Goal: Information Seeking & Learning: Learn about a topic

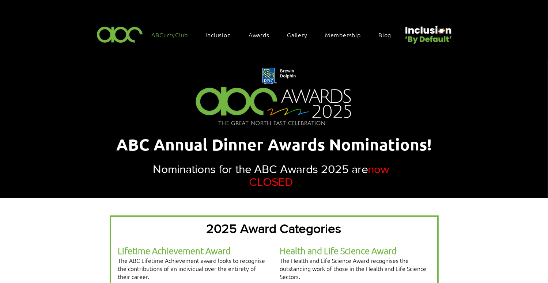
click at [164, 34] on span "ABCurryClub" at bounding box center [170, 35] width 37 height 8
click at [260, 34] on span "Awards" at bounding box center [259, 35] width 21 height 8
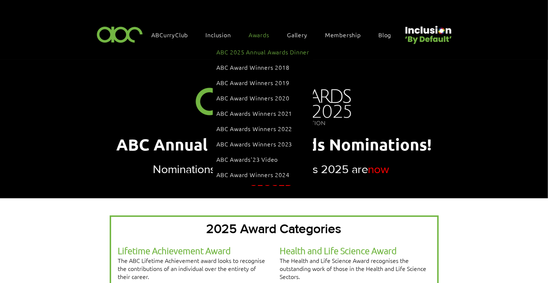
click at [265, 51] on span "ABC 2025 Annual Awards Dinner" at bounding box center [262, 52] width 93 height 8
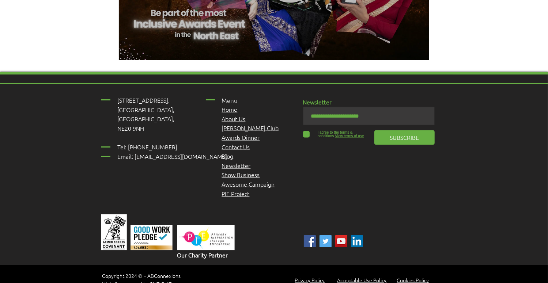
scroll to position [987, 0]
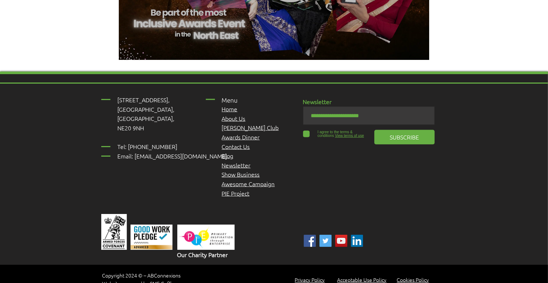
click at [237, 114] on span "About Us" at bounding box center [234, 118] width 24 height 8
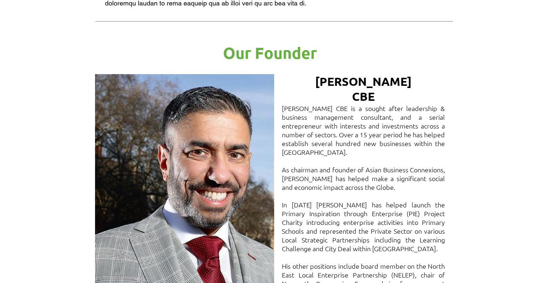
scroll to position [475, 0]
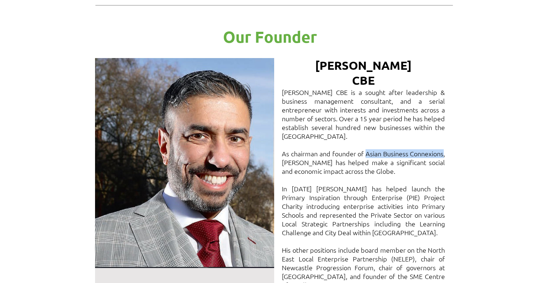
drag, startPoint x: 366, startPoint y: 123, endPoint x: 442, endPoint y: 125, distance: 76.4
click at [442, 150] on span "As chairman and founder of Asian Business Connexions, [PERSON_NAME] has helped …" at bounding box center [363, 163] width 163 height 26
copy span "Asian Business Connexions"
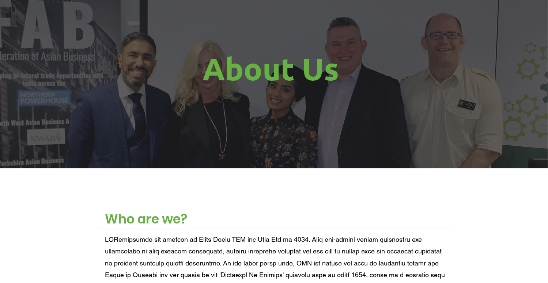
scroll to position [0, 0]
